Goal: Task Accomplishment & Management: Manage account settings

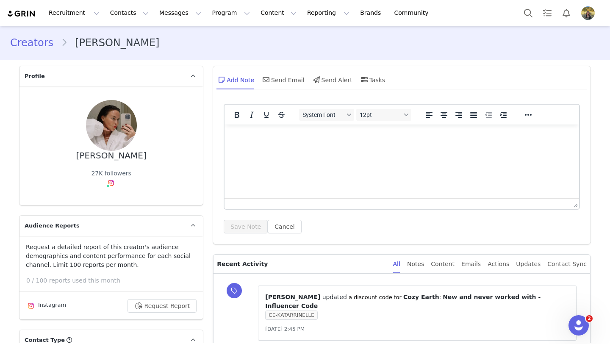
type input "+1 ([GEOGRAPHIC_DATA])"
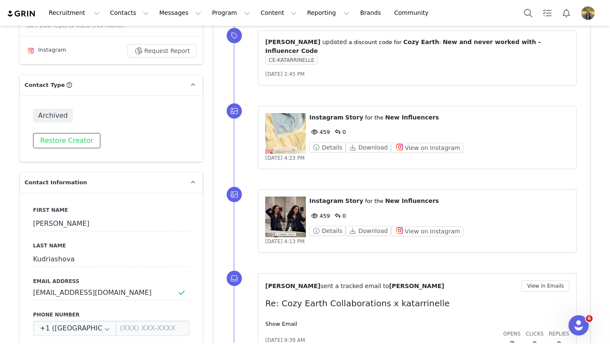
click at [70, 141] on button "Restore Creator" at bounding box center [66, 140] width 67 height 15
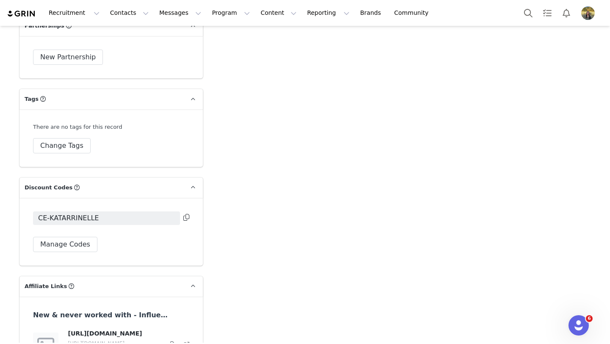
scroll to position [1809, 0]
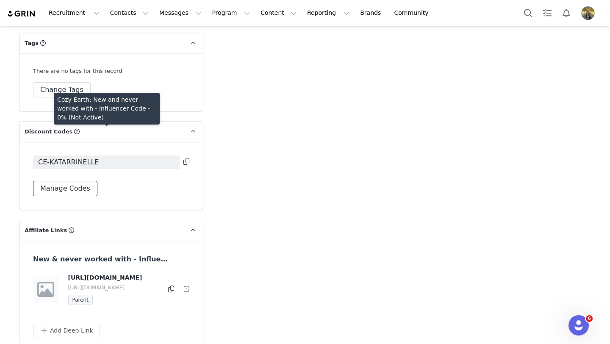
click at [76, 181] on button "Manage Codes" at bounding box center [65, 188] width 64 height 15
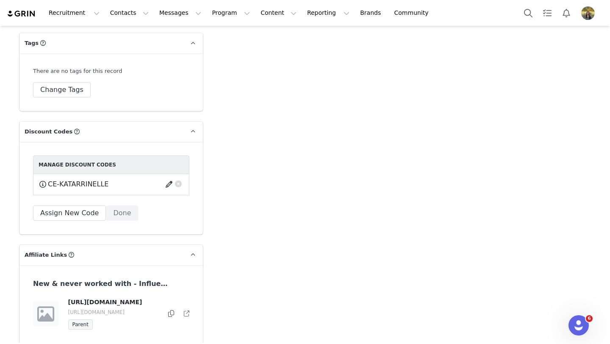
click at [171, 177] on button "button" at bounding box center [170, 184] width 11 height 14
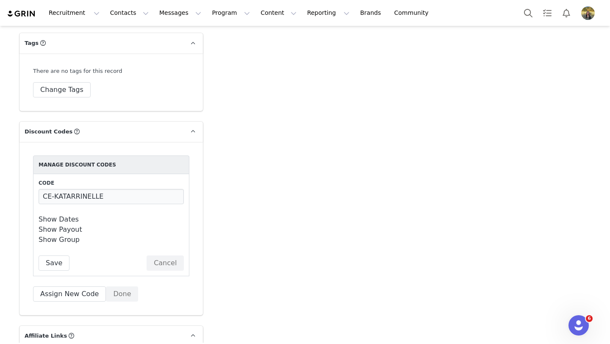
click at [67, 215] on link "Show Dates" at bounding box center [59, 219] width 40 height 8
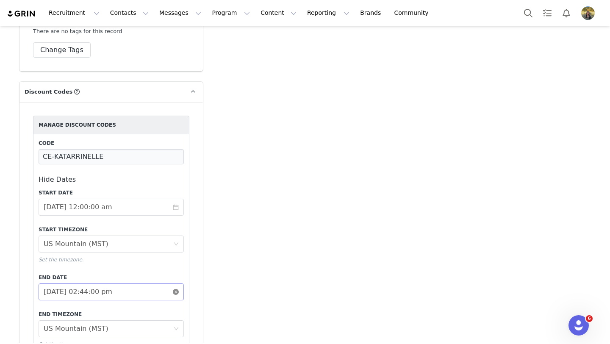
click at [177, 289] on icon "icon: close-circle" at bounding box center [176, 292] width 6 height 6
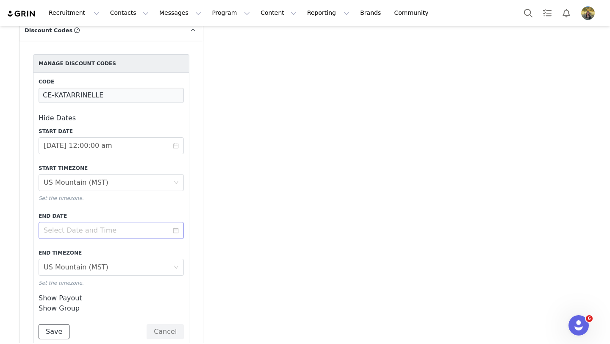
click at [42, 324] on button "Save" at bounding box center [54, 331] width 31 height 15
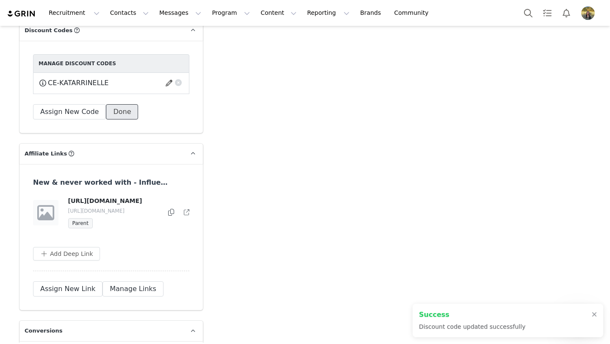
click at [115, 104] on button "Done" at bounding box center [122, 111] width 32 height 15
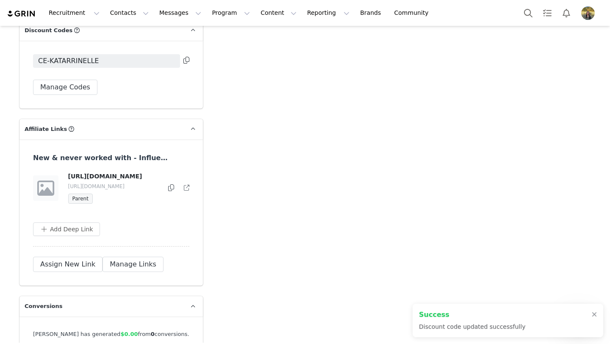
click at [188, 57] on icon at bounding box center [186, 60] width 6 height 7
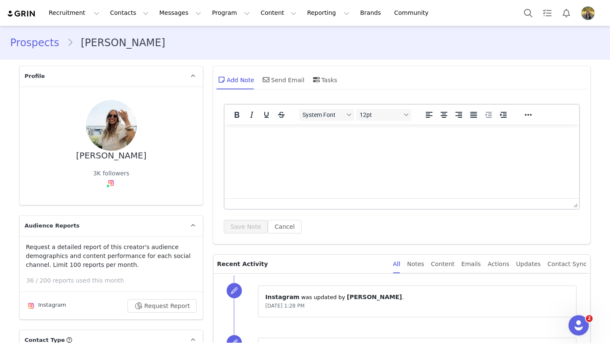
click at [298, 147] on html at bounding box center [401, 135] width 354 height 23
click at [248, 231] on button "Save Note" at bounding box center [246, 227] width 44 height 14
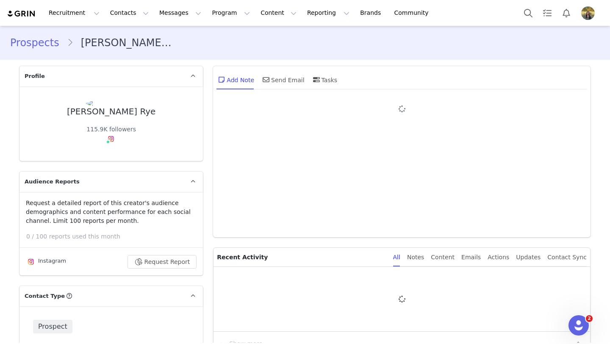
type input "+1 ([GEOGRAPHIC_DATA])"
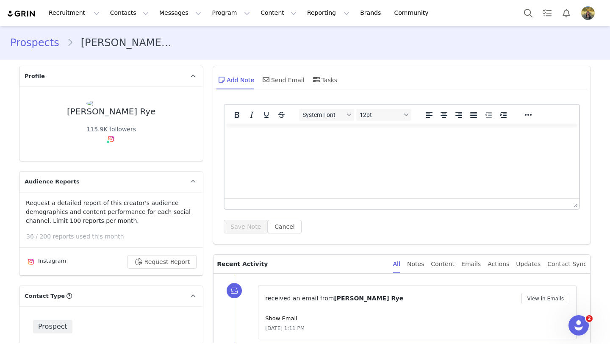
scroll to position [119, 0]
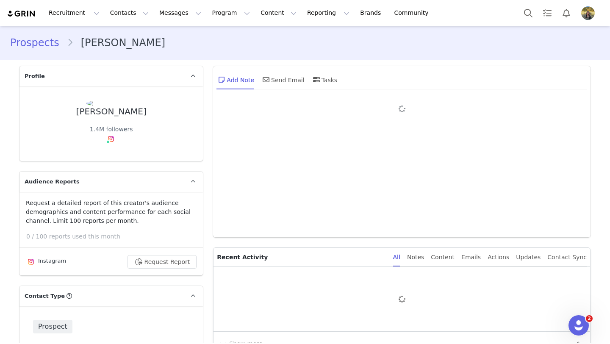
type input "+1 ([GEOGRAPHIC_DATA])"
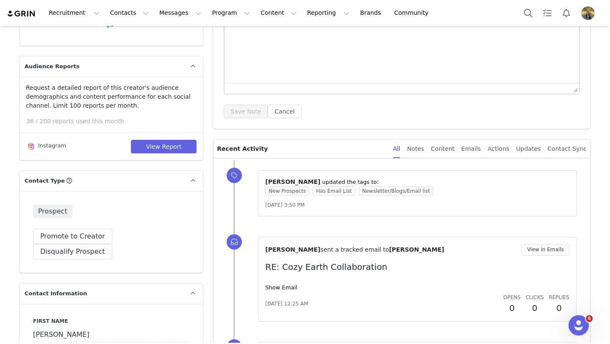
scroll to position [135, 0]
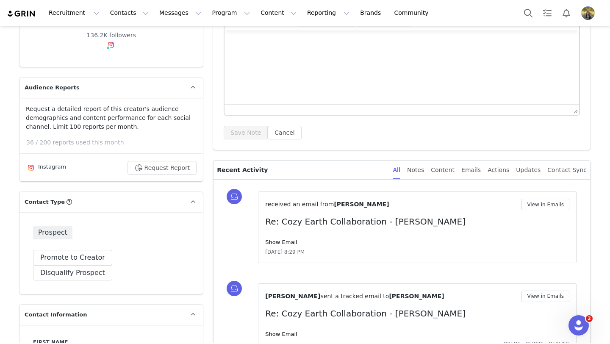
scroll to position [109, 0]
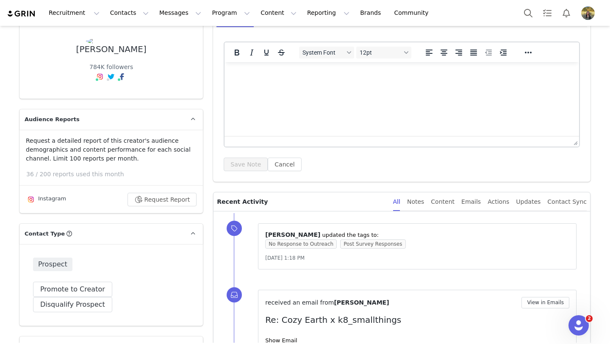
scroll to position [171, 0]
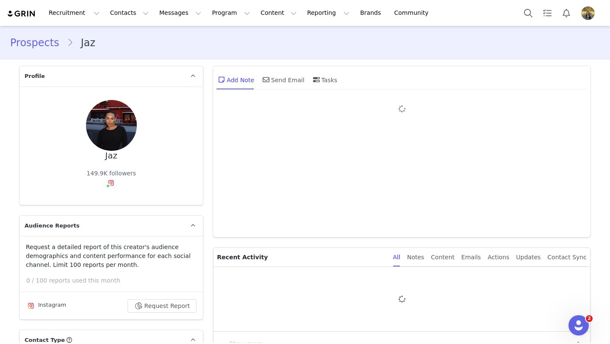
type input "+1 ([GEOGRAPHIC_DATA])"
